Goal: Task Accomplishment & Management: Understand process/instructions

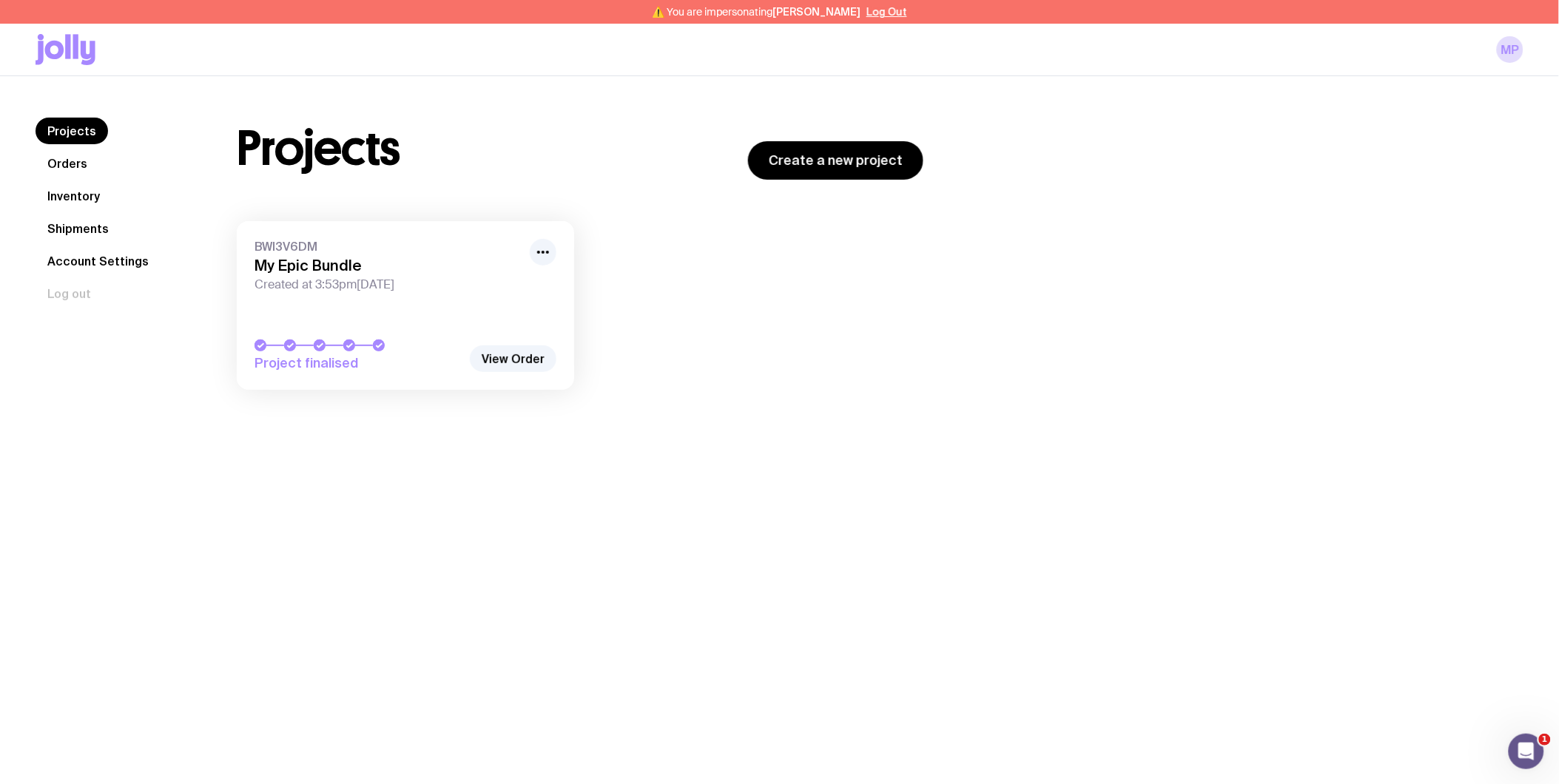
click at [75, 227] on link "Shipments" at bounding box center [78, 228] width 85 height 26
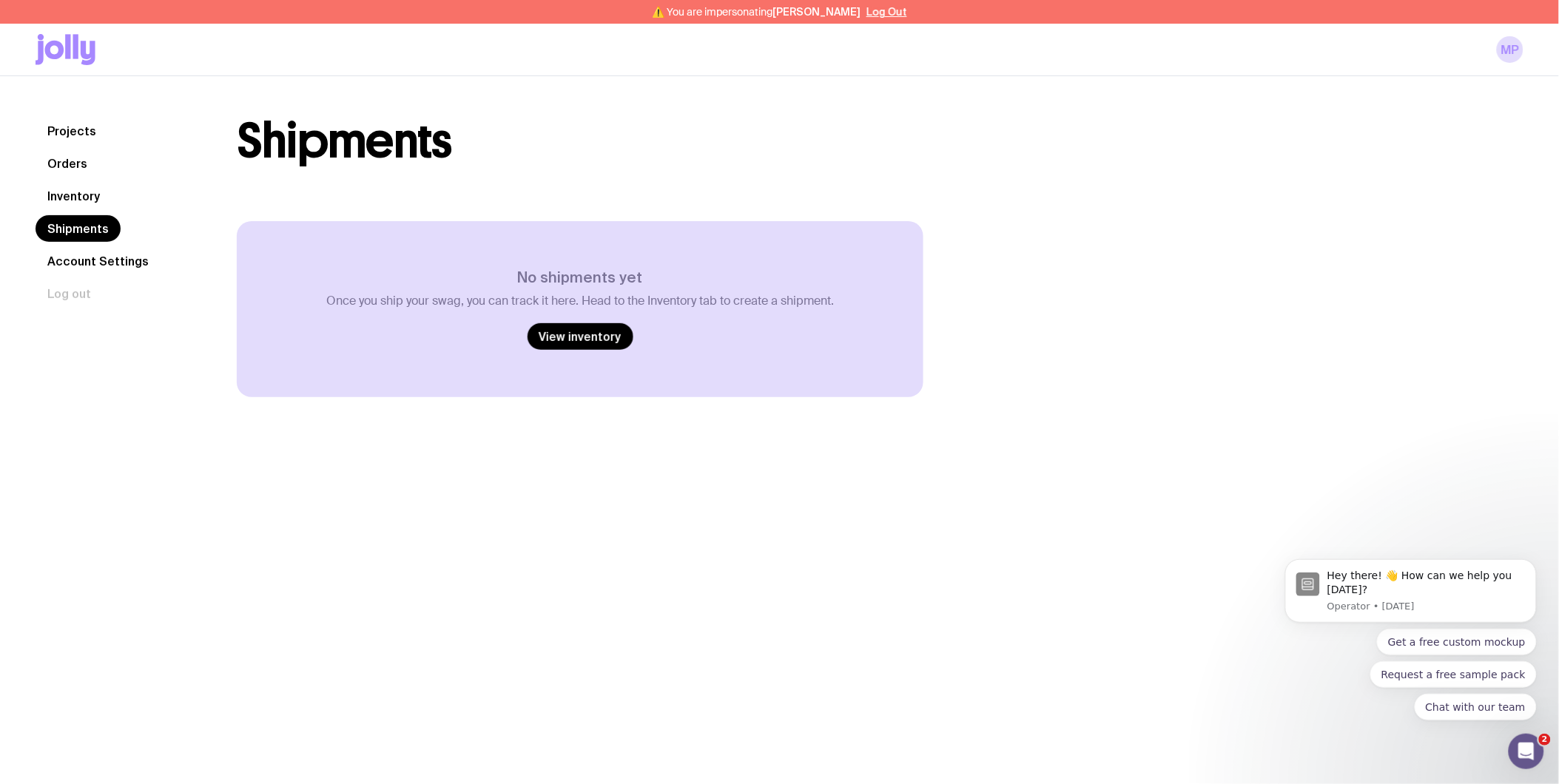
click at [81, 136] on link "Projects" at bounding box center [72, 130] width 72 height 26
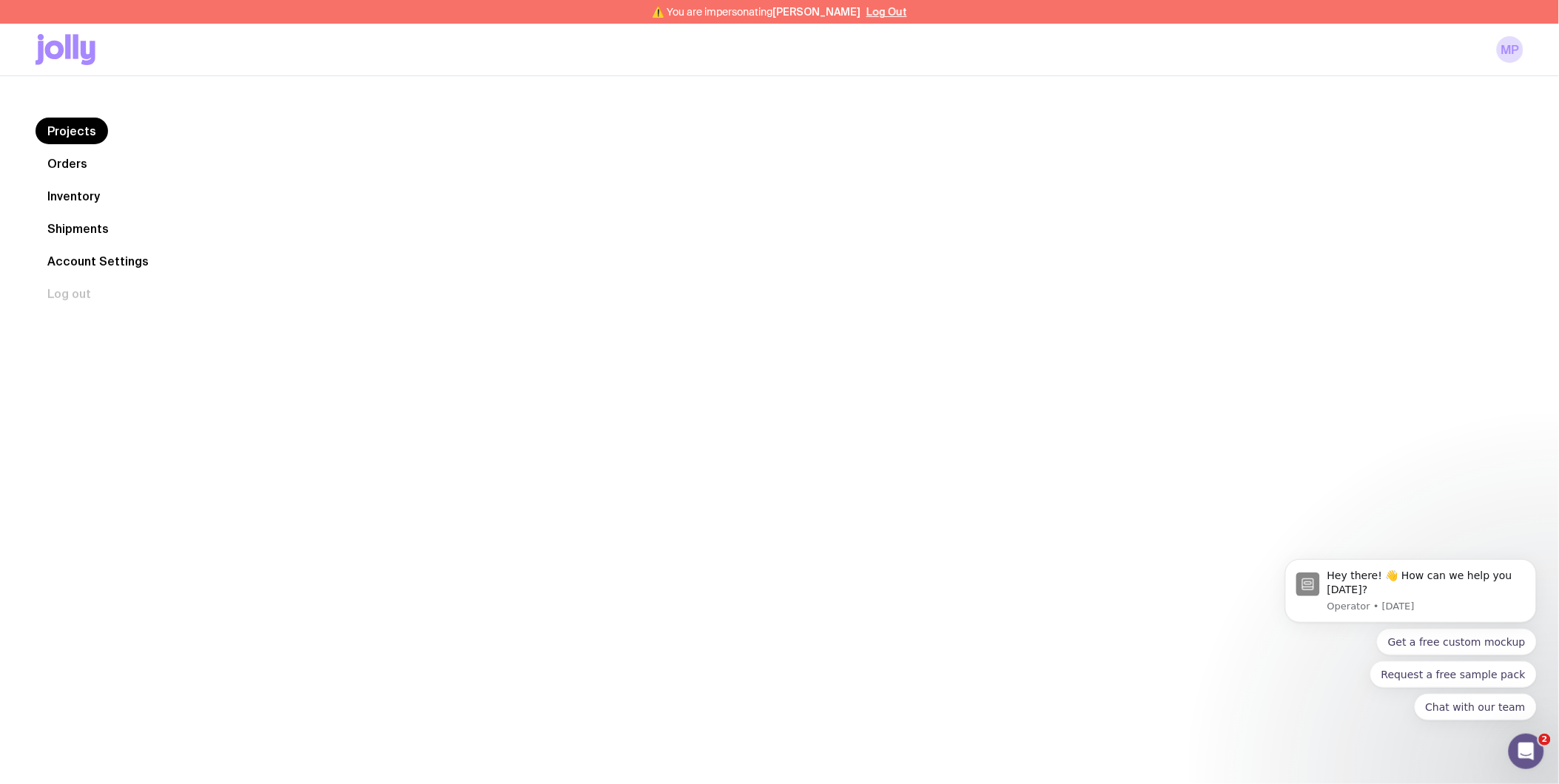
click at [75, 155] on link "Orders" at bounding box center [67, 163] width 63 height 26
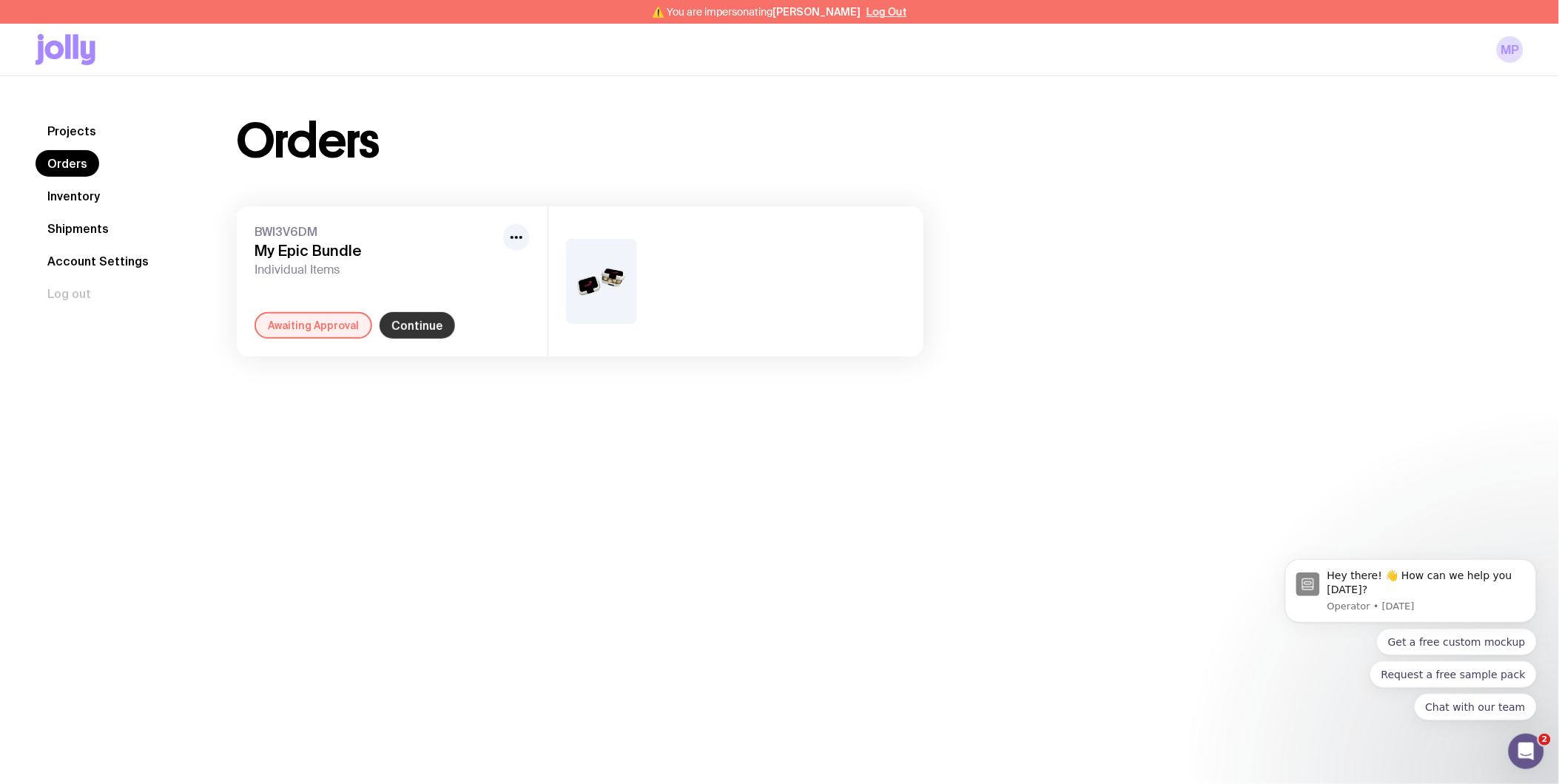
click at [410, 322] on link "Continue" at bounding box center [417, 325] width 75 height 26
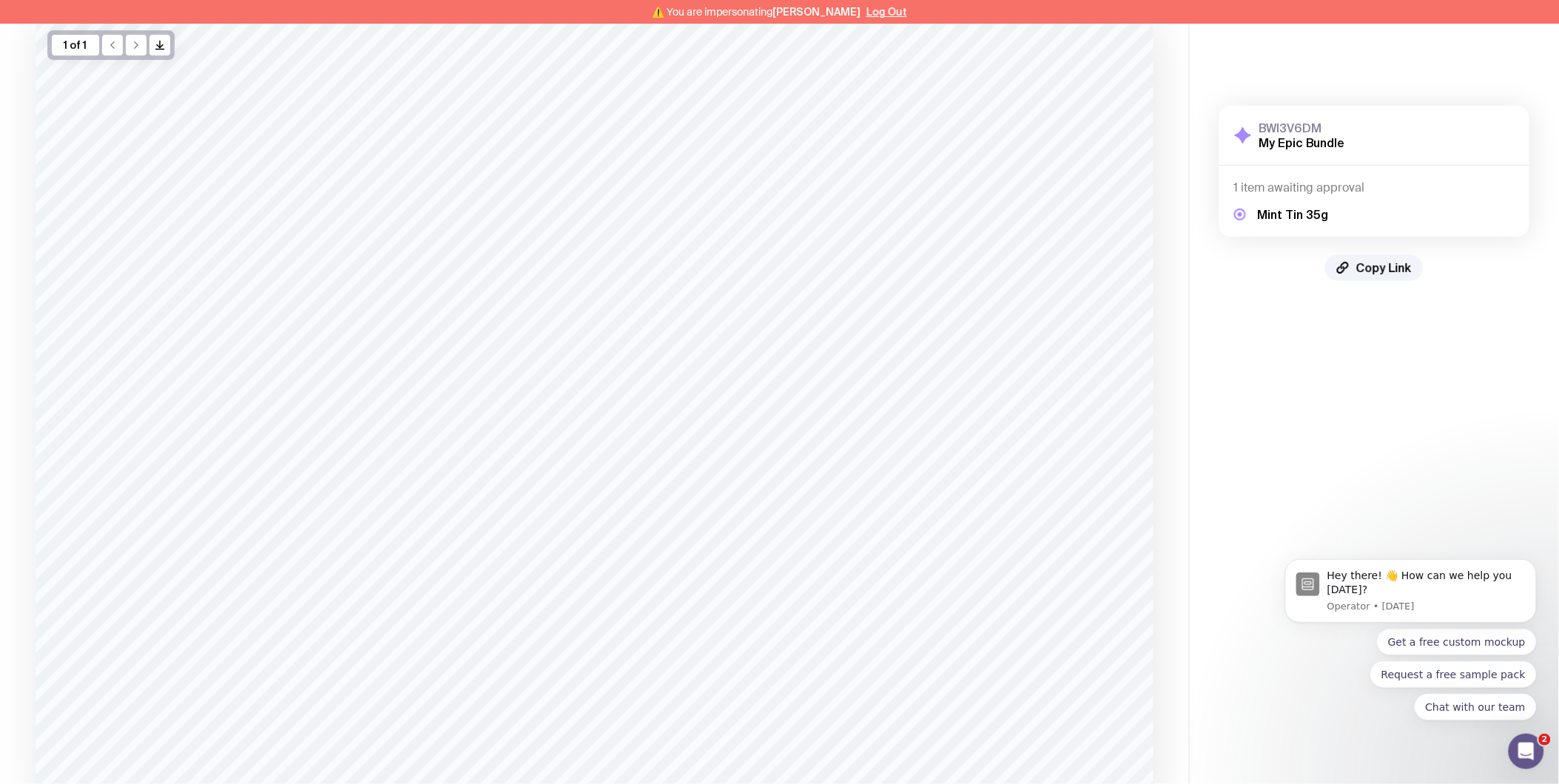
scroll to position [235, 0]
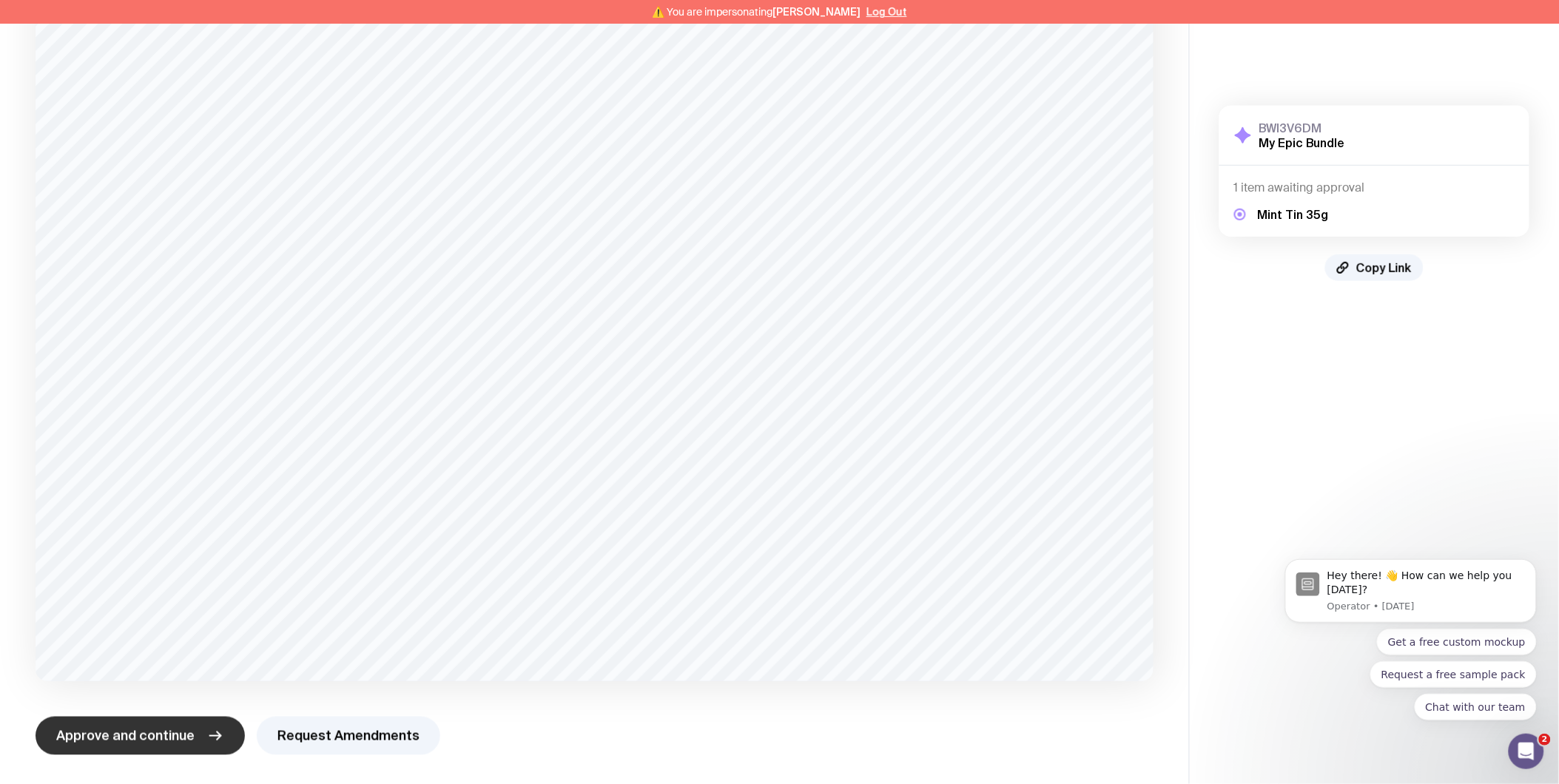
click at [188, 734] on span "Approve and continue" at bounding box center [126, 736] width 139 height 18
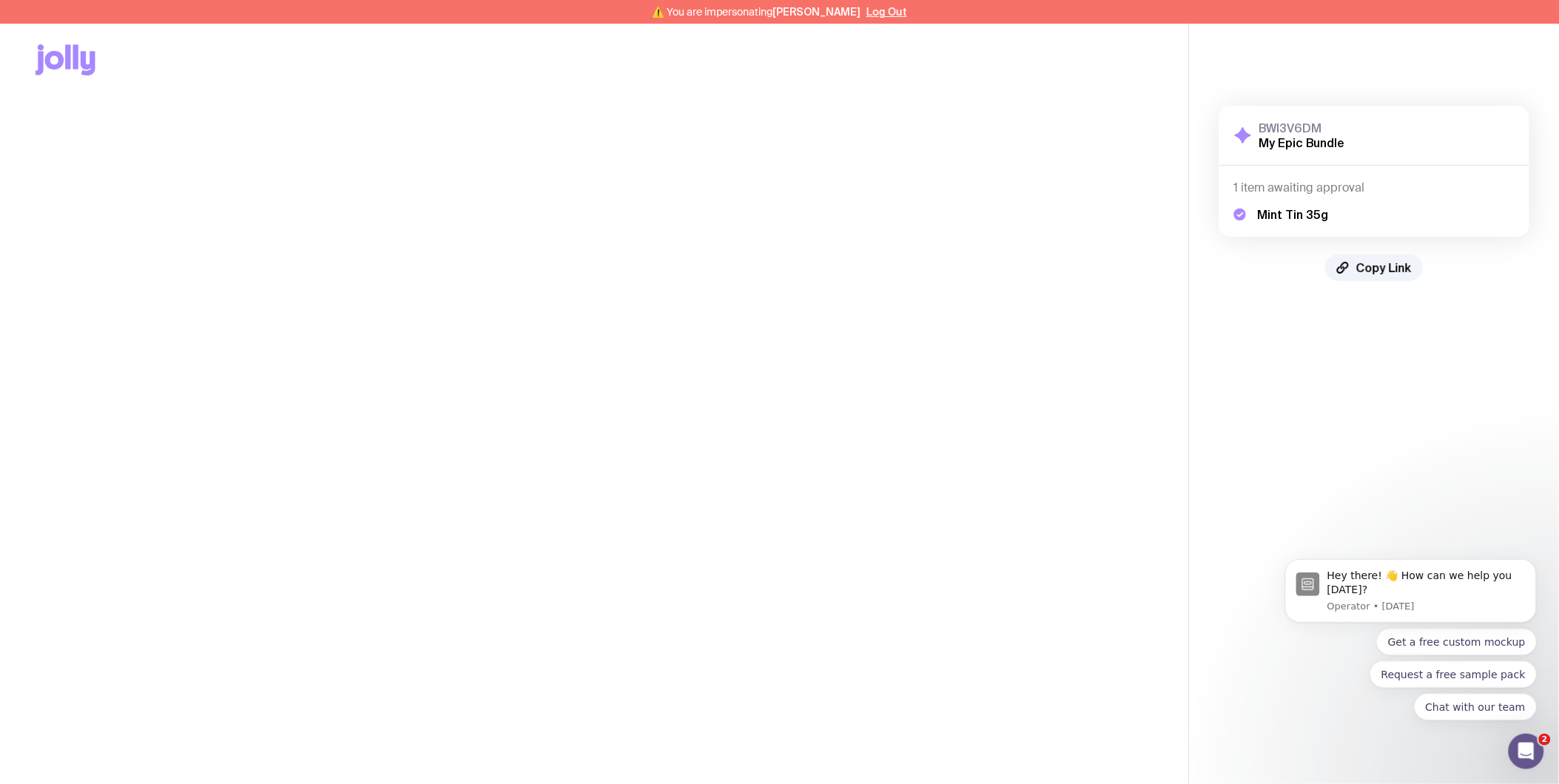
scroll to position [0, 0]
